Goal: Transaction & Acquisition: Purchase product/service

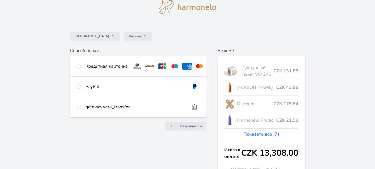
scroll to position [33, 0]
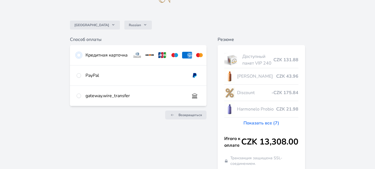
click at [79, 54] on input "radio" at bounding box center [79, 55] width 4 height 4
radio input "true"
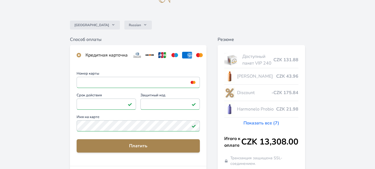
click at [142, 149] on span "Платить" at bounding box center [138, 145] width 114 height 7
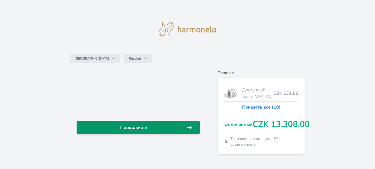
click at [141, 129] on span "Продолжать" at bounding box center [134, 127] width 106 height 7
